Goal: Task Accomplishment & Management: Use online tool/utility

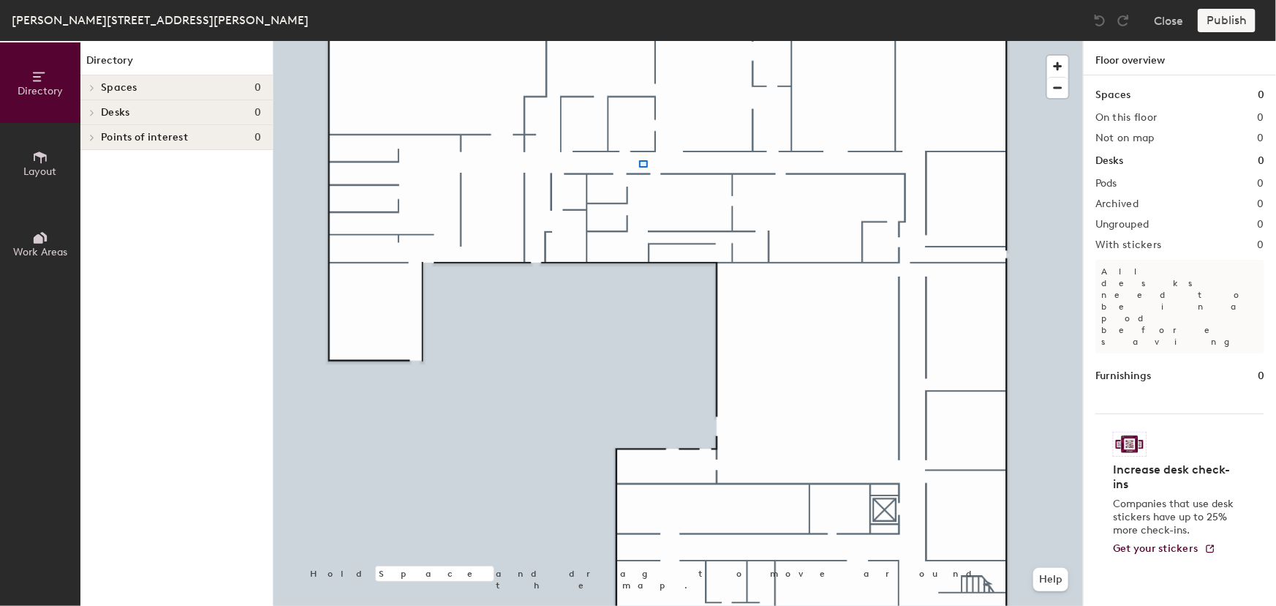
click at [639, 41] on div at bounding box center [679, 41] width 810 height 0
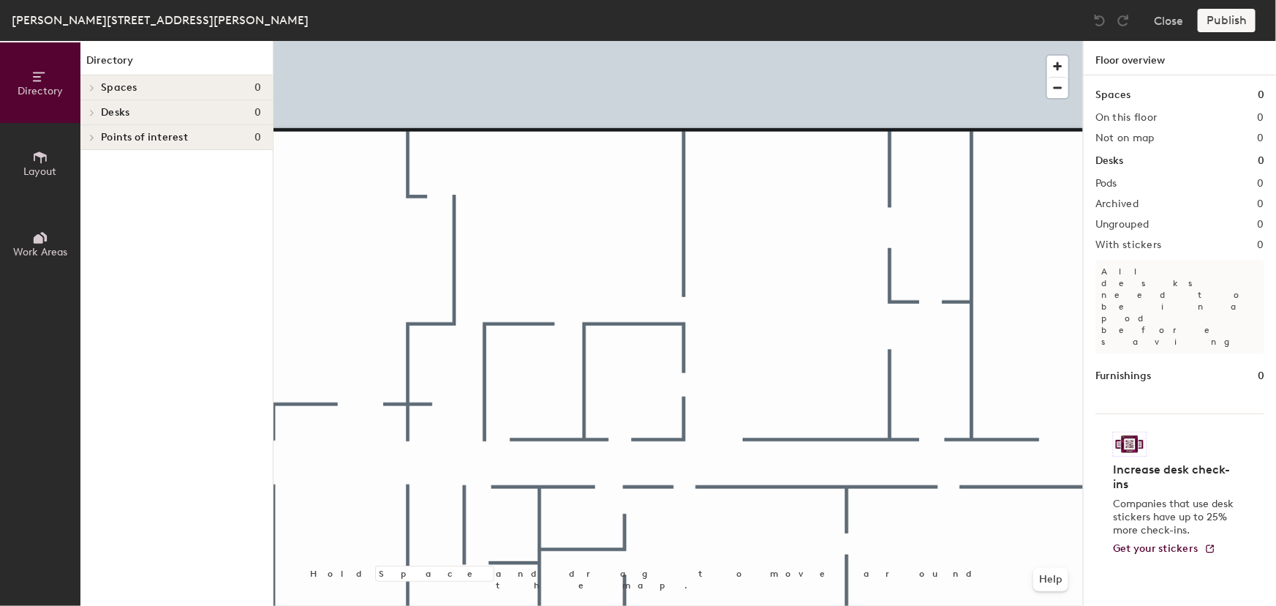
click at [43, 162] on icon at bounding box center [40, 157] width 16 height 16
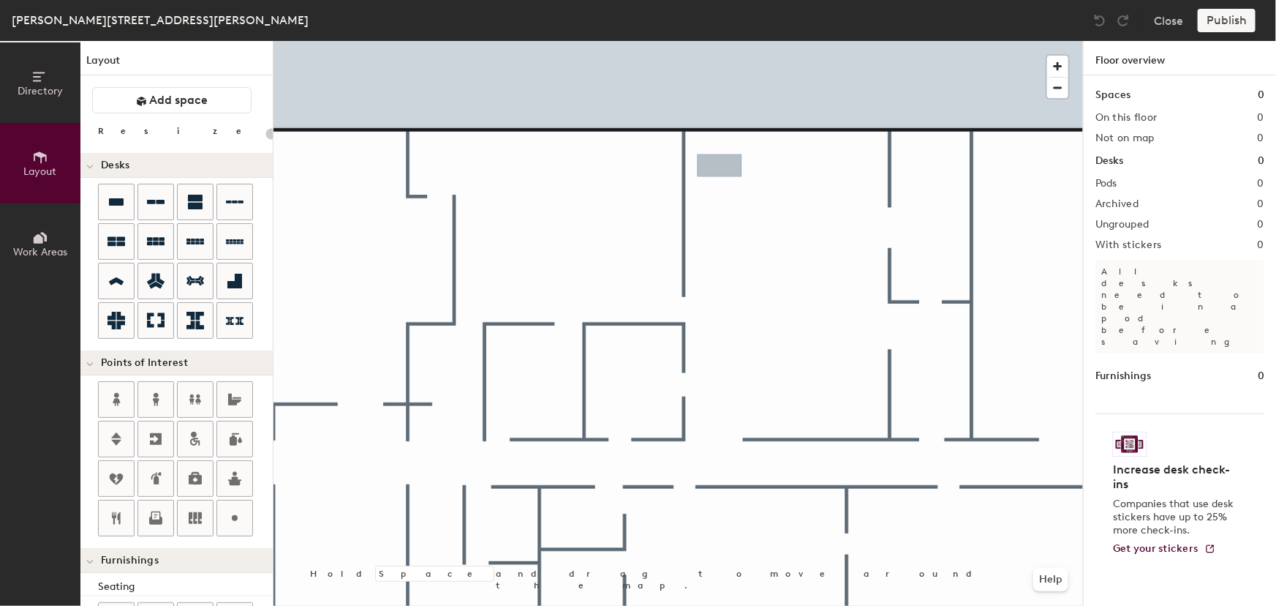
click at [720, 166] on div "Directory Layout Work Areas Layout Add space Resize Desks Points of Interest Fu…" at bounding box center [638, 323] width 1276 height 565
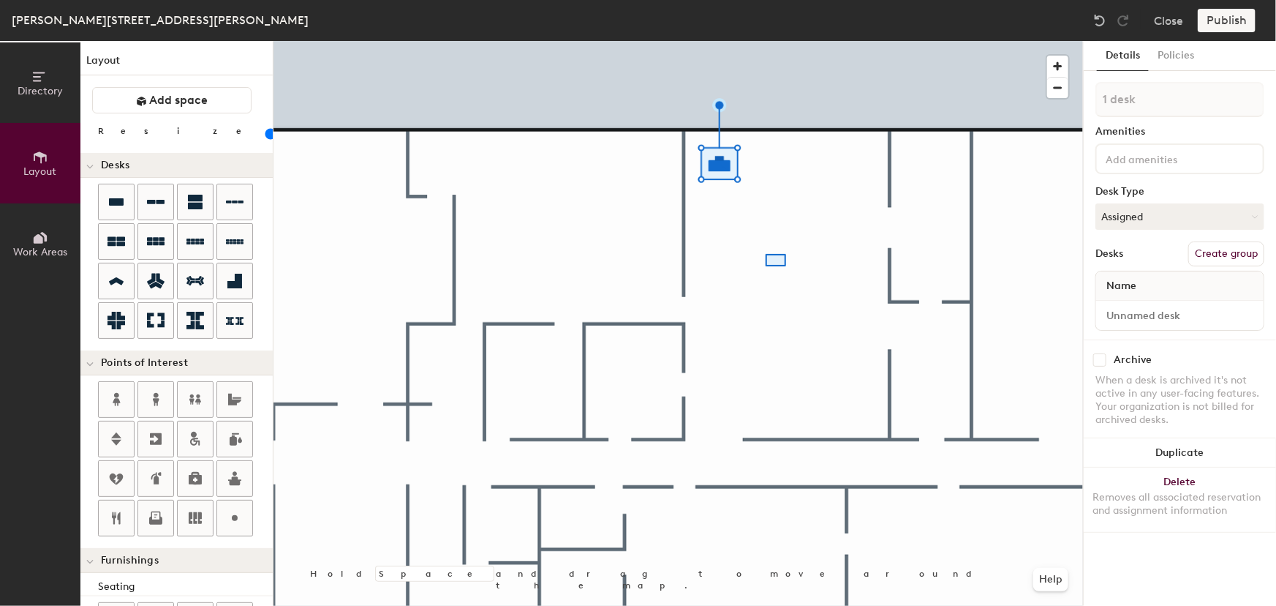
drag, startPoint x: 111, startPoint y: 203, endPoint x: 766, endPoint y: 255, distance: 657.3
click at [766, 41] on div at bounding box center [679, 41] width 810 height 0
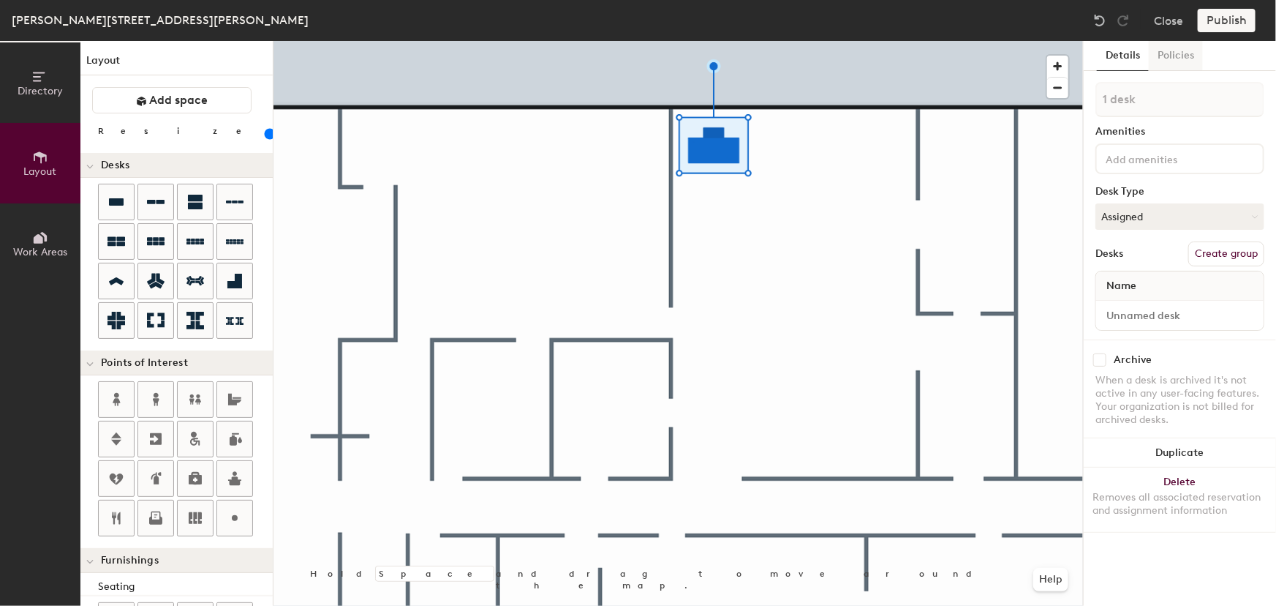
click at [1174, 58] on button "Policies" at bounding box center [1176, 56] width 54 height 30
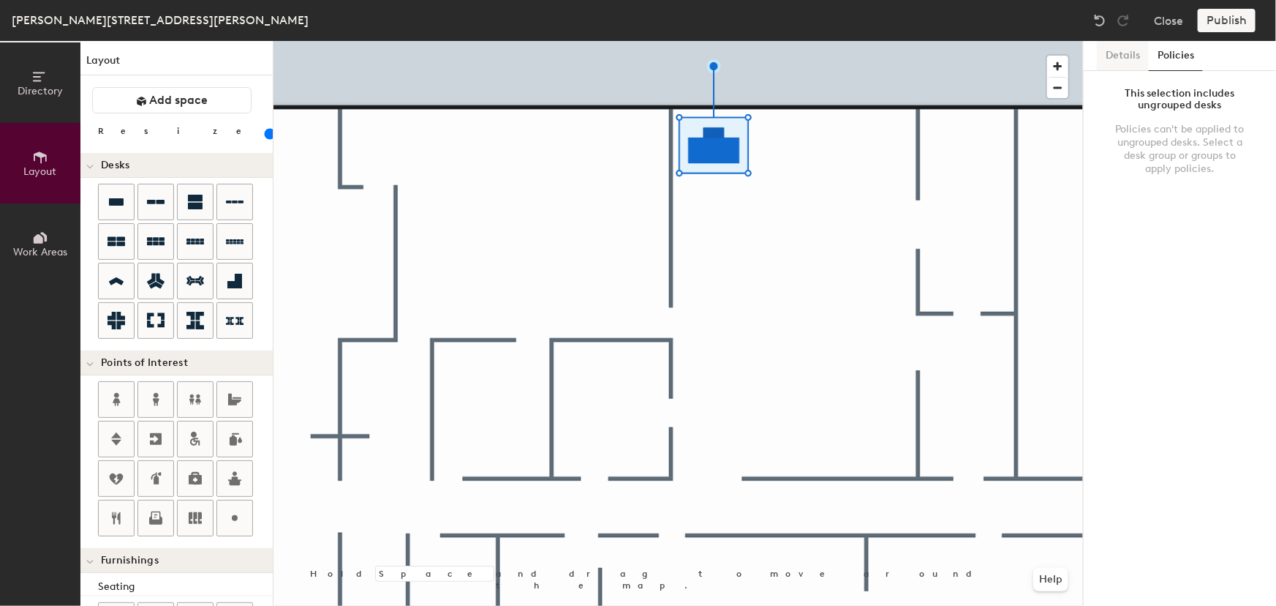
click at [1126, 56] on button "Details" at bounding box center [1123, 56] width 52 height 30
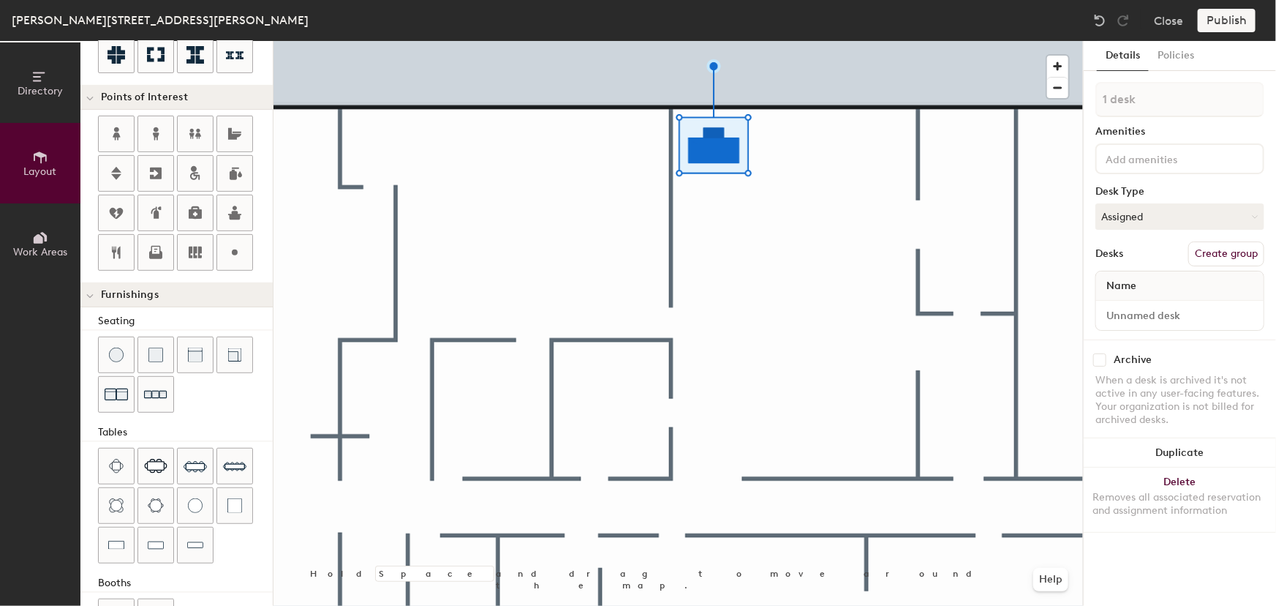
scroll to position [314, 0]
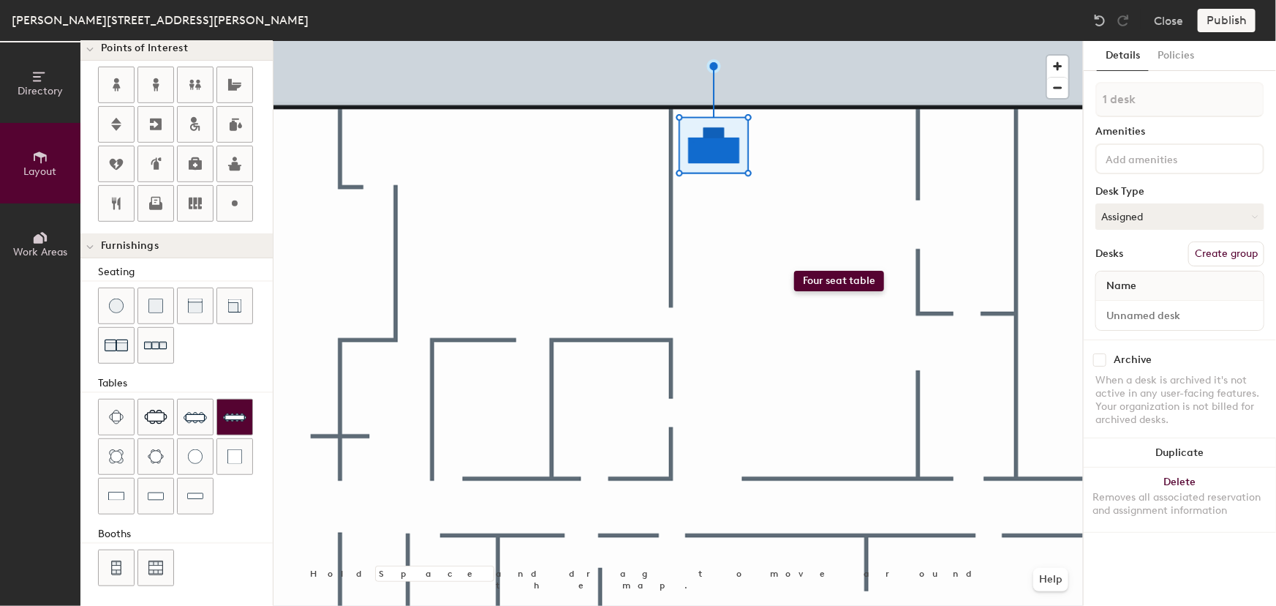
click at [794, 271] on div "Directory Layout Work Areas Layout Add space Resize Desks Points of Interest Fu…" at bounding box center [638, 323] width 1276 height 565
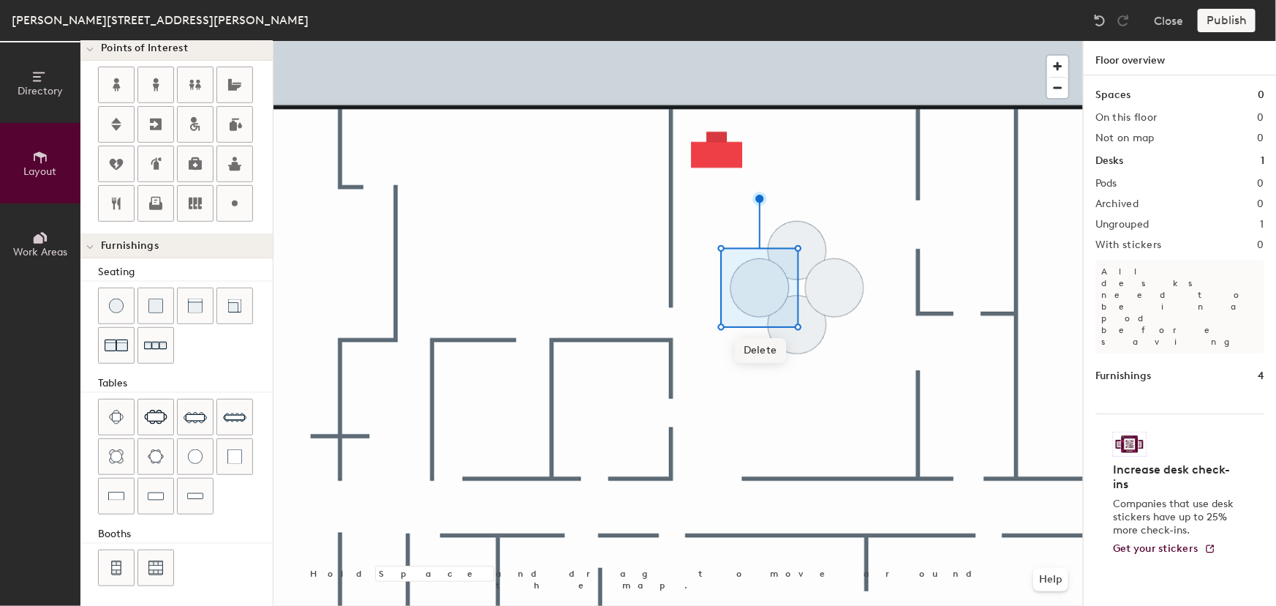
click at [754, 347] on span "Delete" at bounding box center [760, 350] width 51 height 25
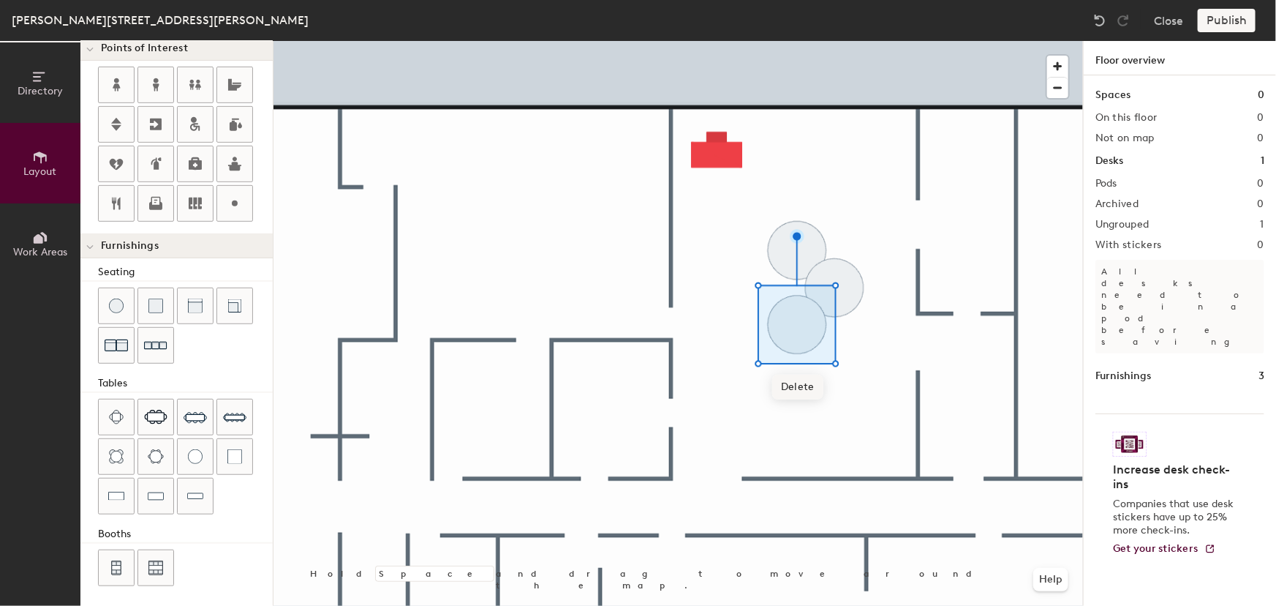
click at [799, 392] on span "Delete" at bounding box center [797, 386] width 51 height 25
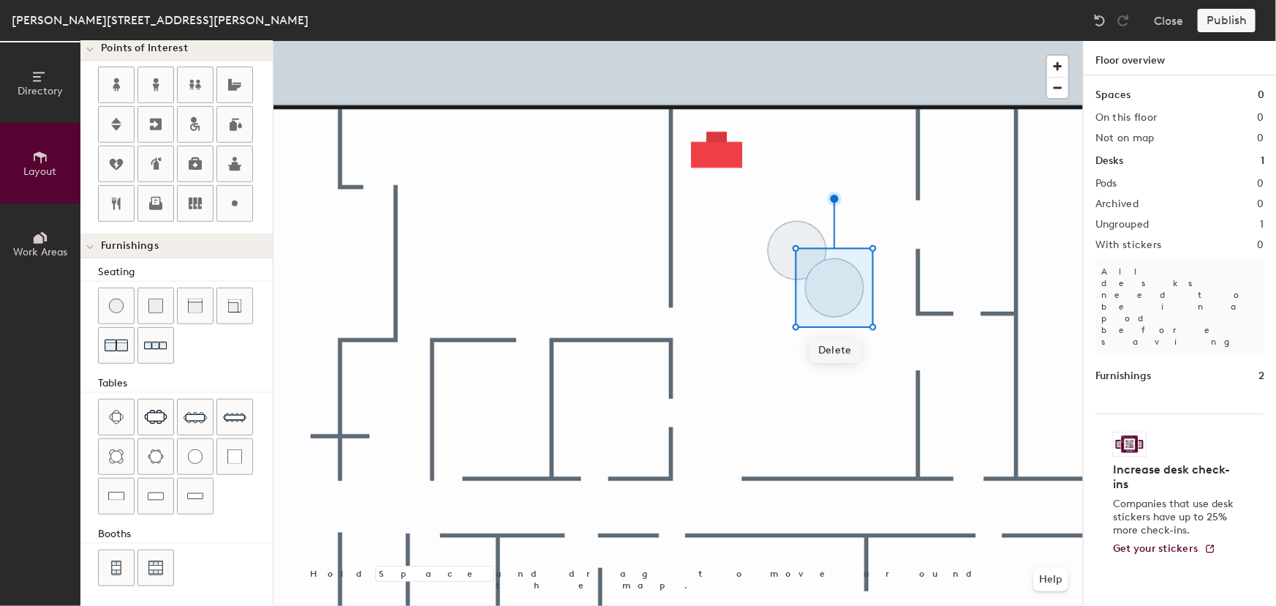
click at [825, 350] on span "Delete" at bounding box center [835, 350] width 51 height 25
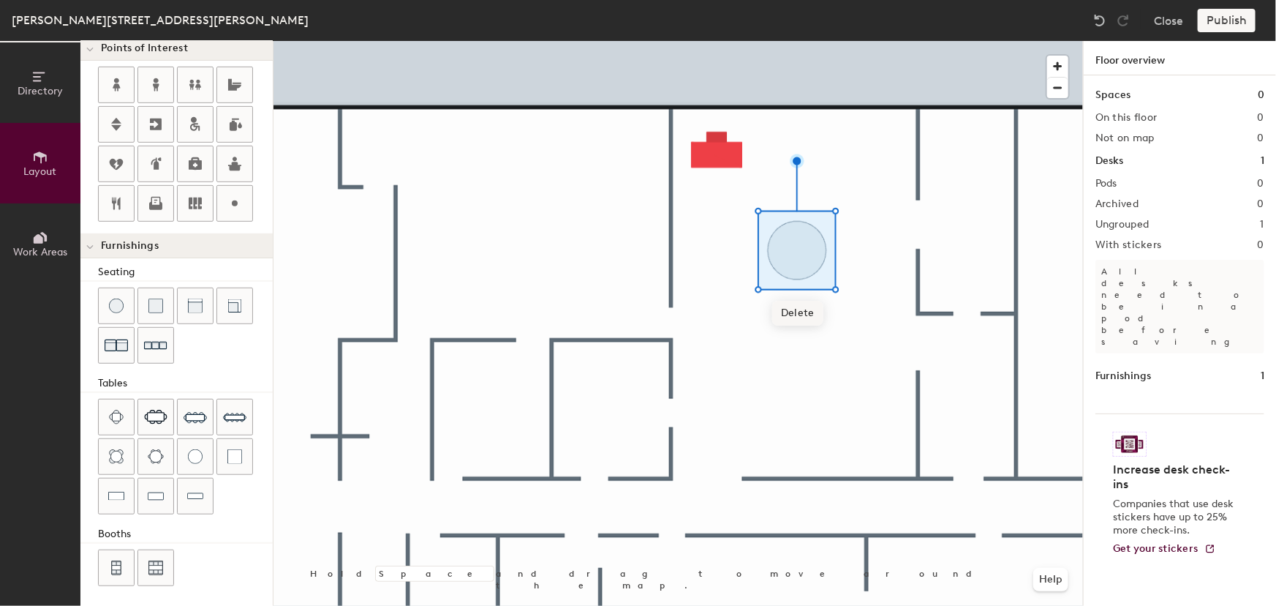
click at [797, 308] on span "Delete" at bounding box center [797, 313] width 51 height 25
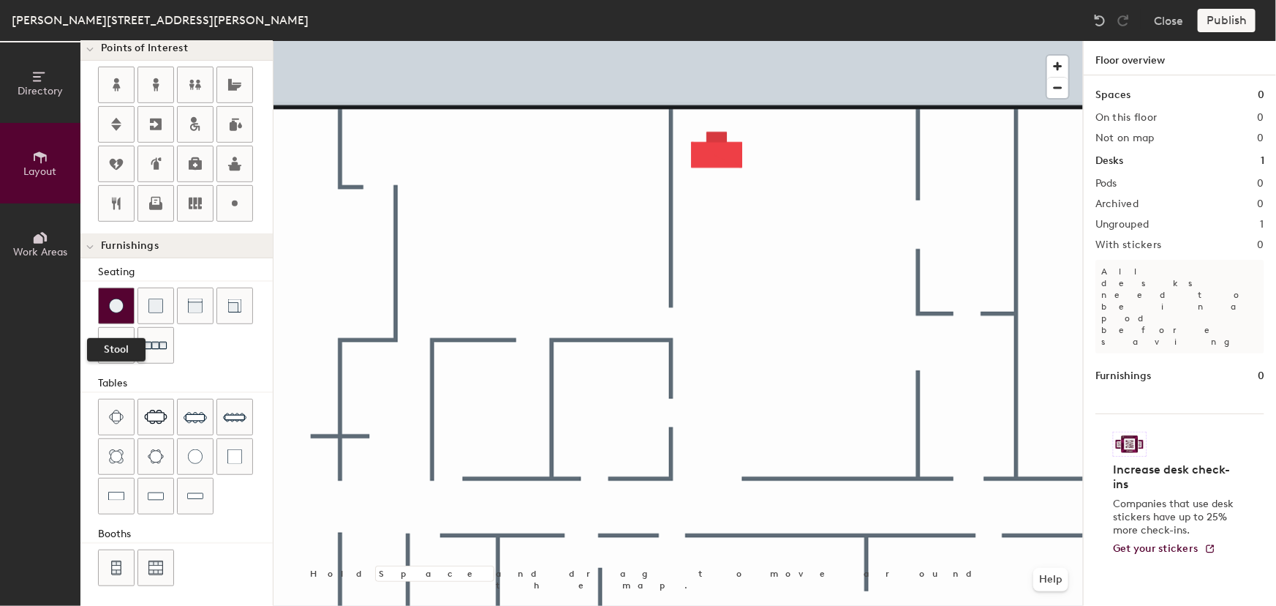
click at [120, 310] on img at bounding box center [116, 305] width 15 height 15
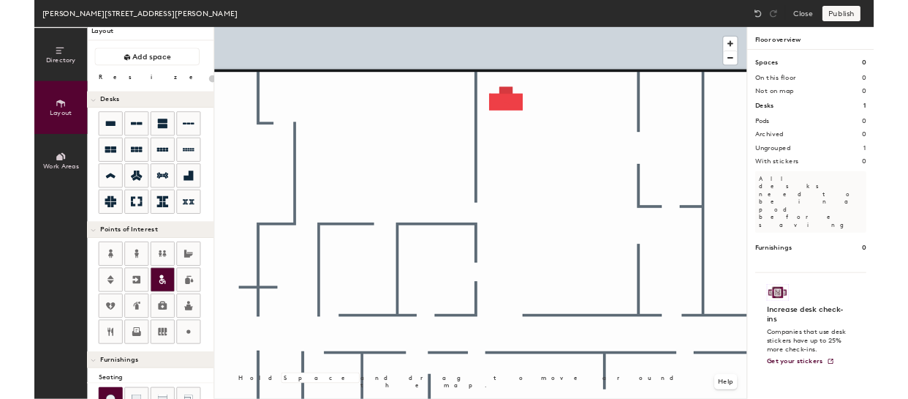
scroll to position [0, 0]
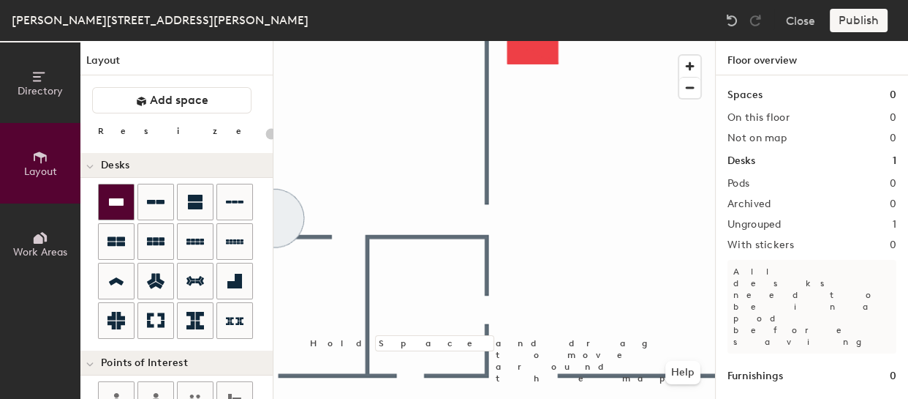
click at [122, 208] on icon at bounding box center [117, 202] width 18 height 18
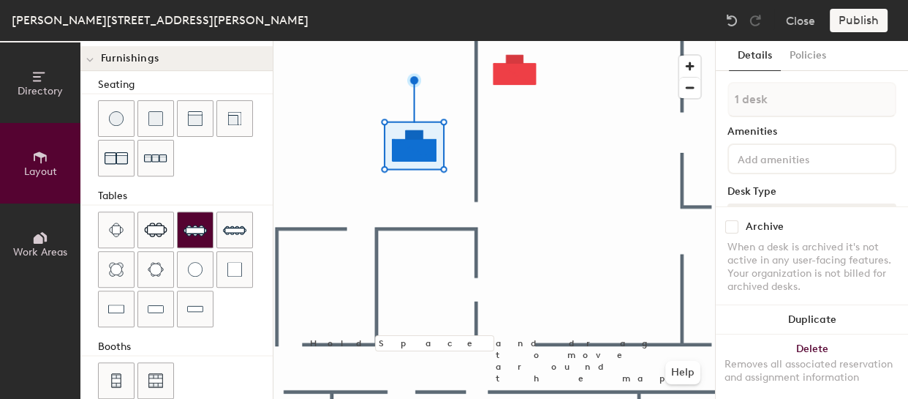
scroll to position [516, 0]
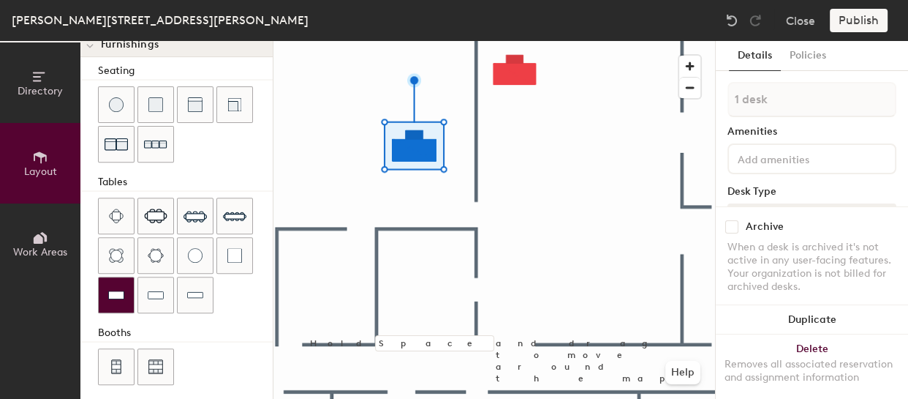
click at [119, 287] on img at bounding box center [116, 294] width 16 height 15
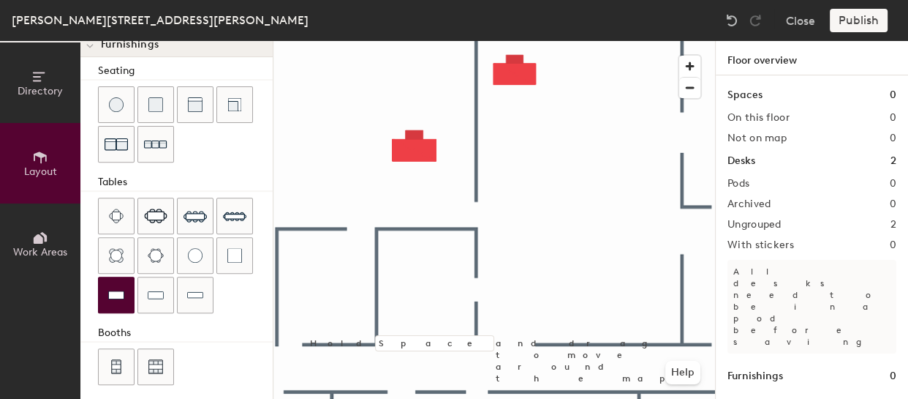
click at [119, 287] on img at bounding box center [116, 294] width 16 height 15
click at [127, 296] on div at bounding box center [116, 294] width 35 height 35
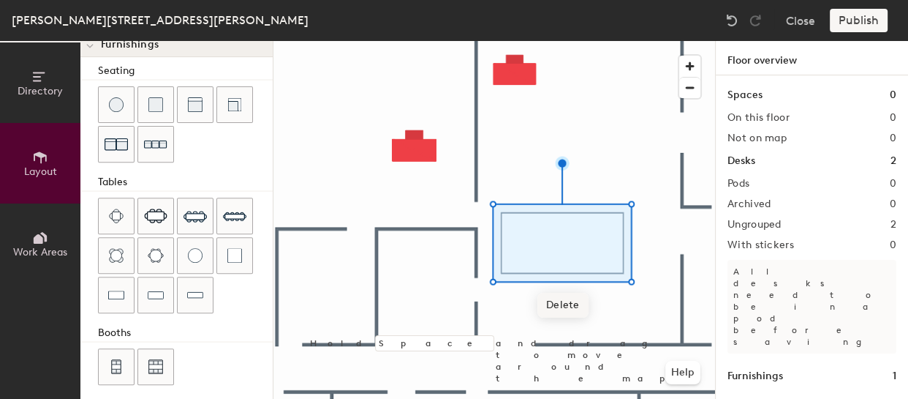
click at [565, 304] on span "Delete" at bounding box center [563, 305] width 51 height 25
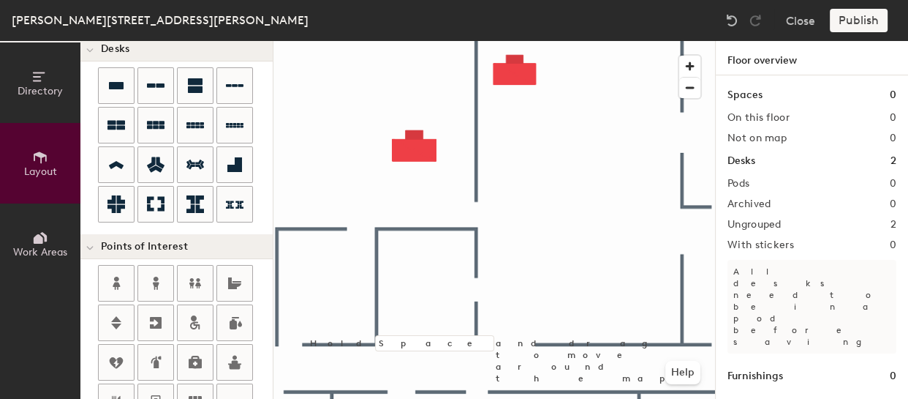
scroll to position [0, 0]
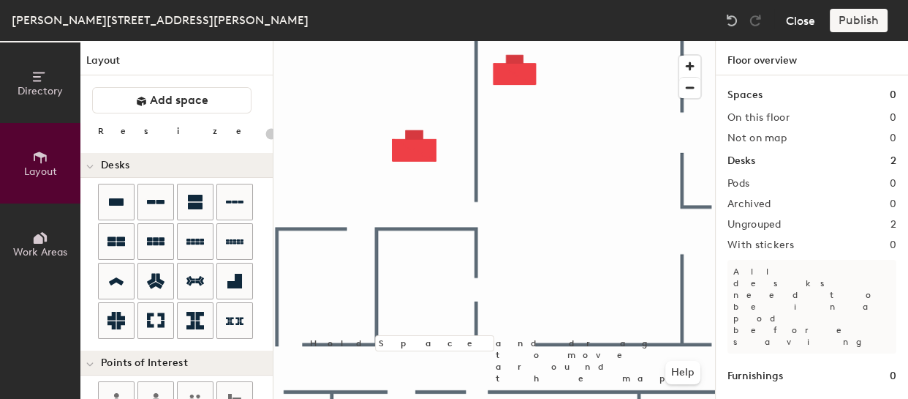
click at [807, 25] on button "Close" at bounding box center [800, 20] width 29 height 23
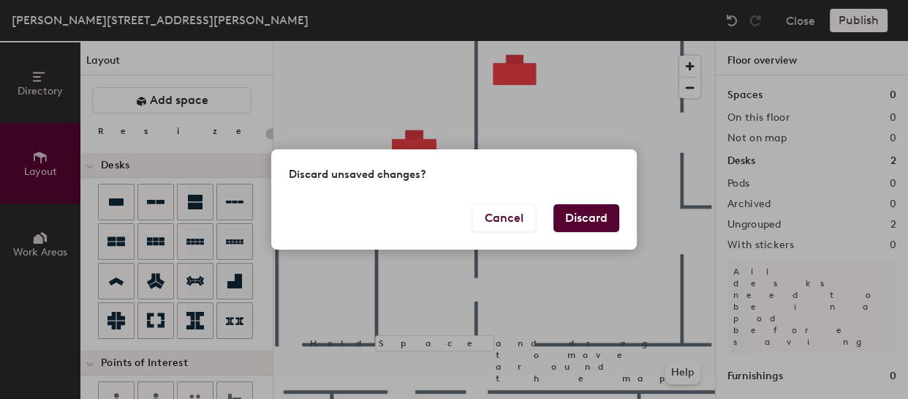
click at [580, 222] on button "Discard" at bounding box center [587, 218] width 66 height 28
type input "20"
